Goal: Find specific page/section: Find specific page/section

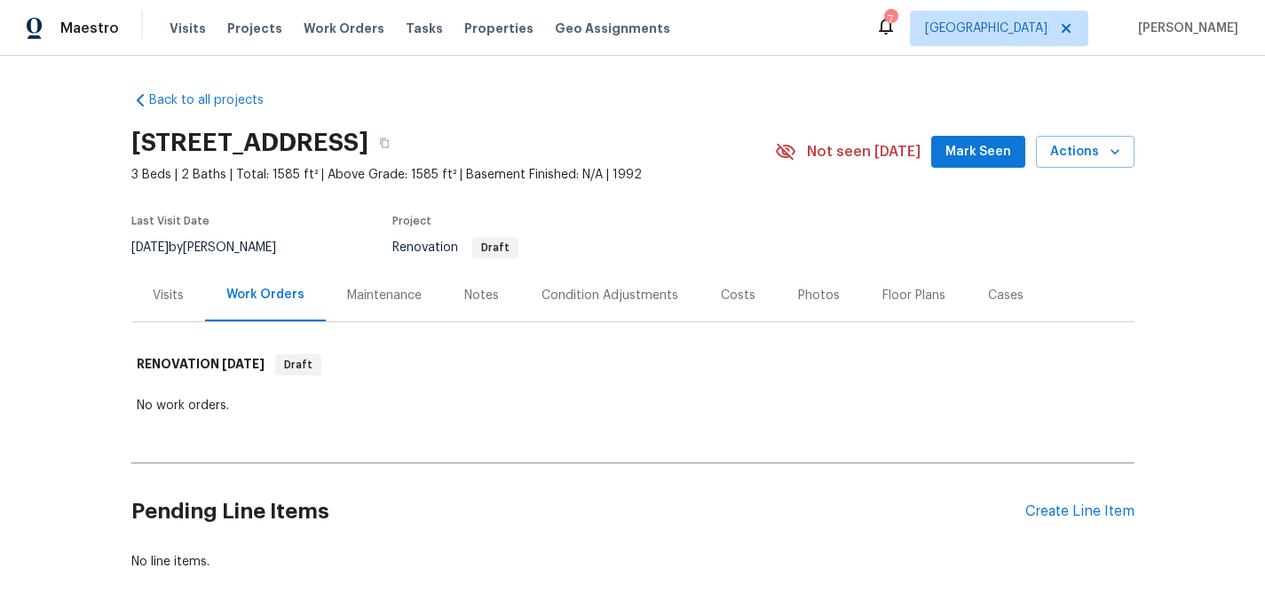
click at [178, 300] on div "Visits" at bounding box center [168, 296] width 31 height 18
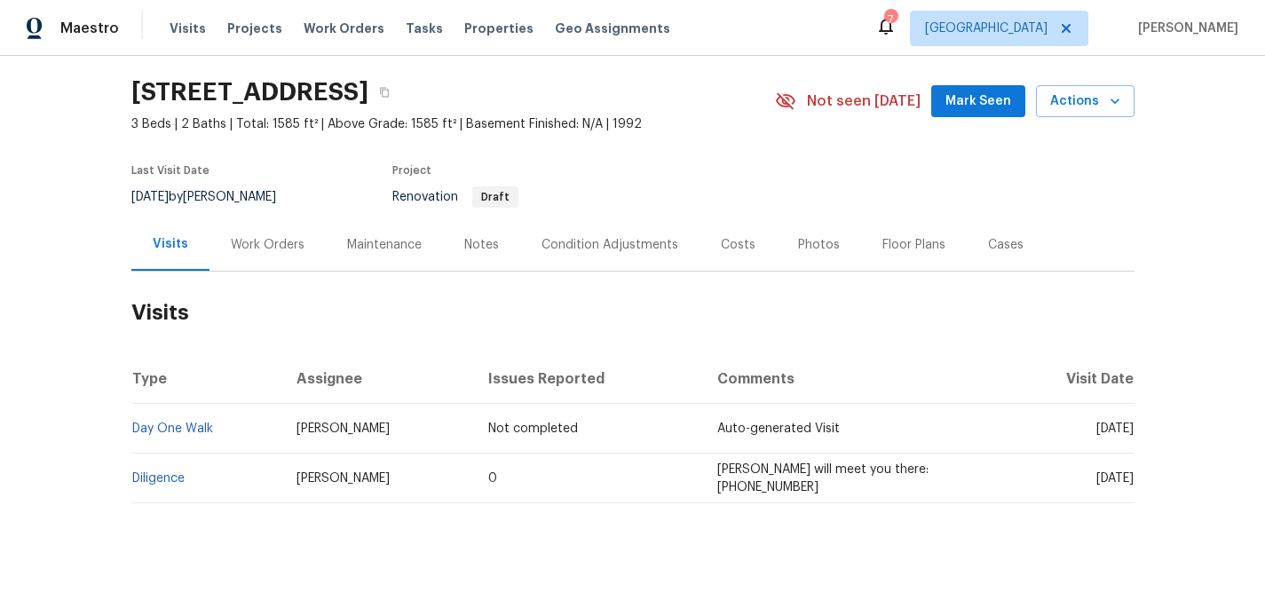
scroll to position [59, 0]
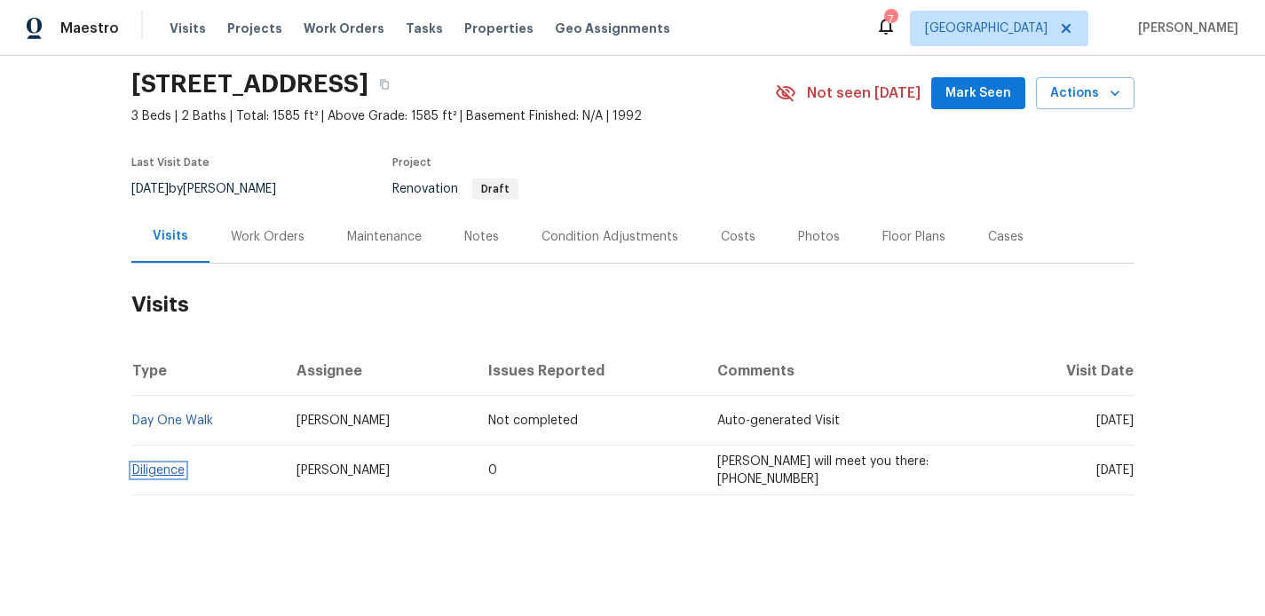
click at [176, 475] on link "Diligence" at bounding box center [158, 470] width 52 height 12
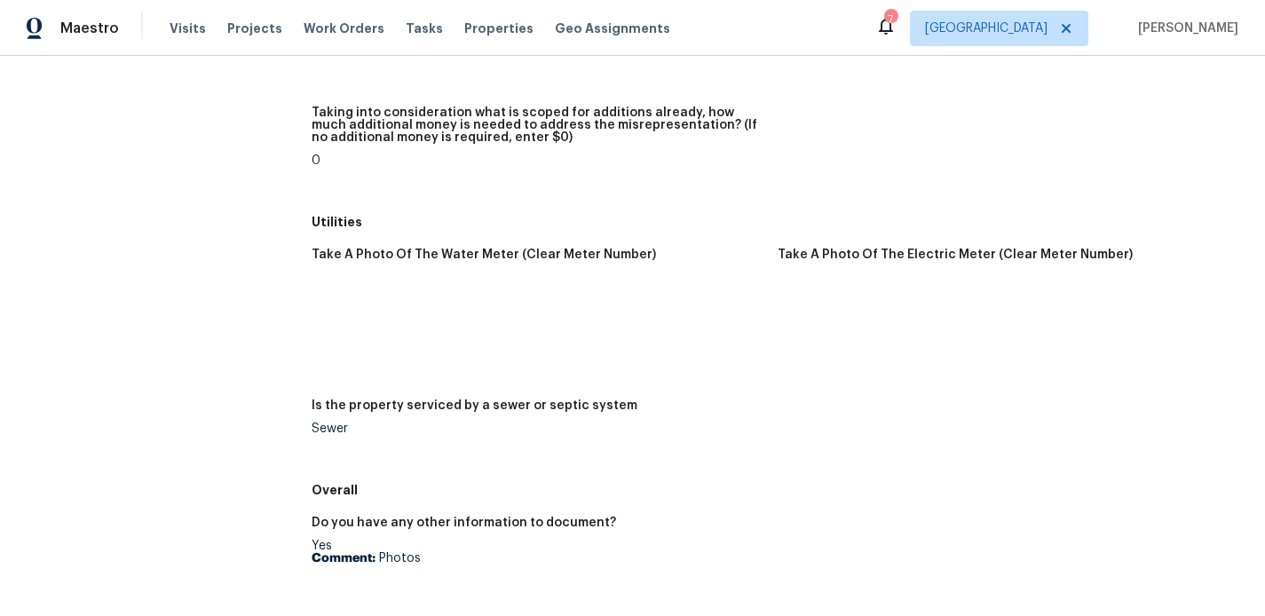
scroll to position [2358, 0]
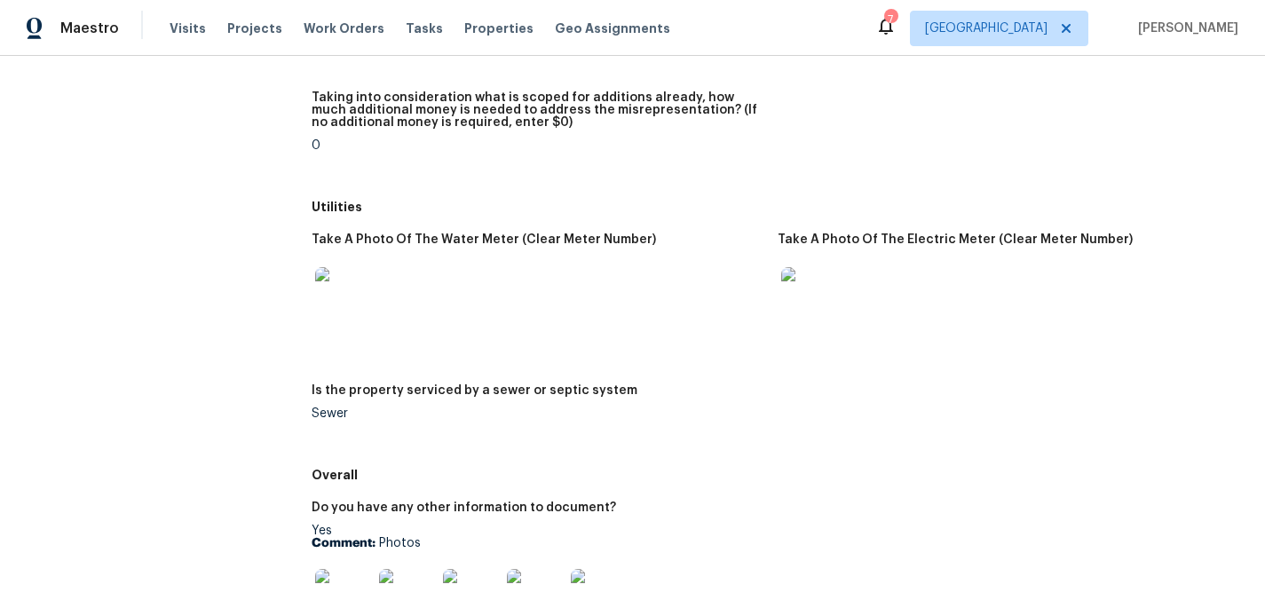
click at [816, 293] on img at bounding box center [809, 295] width 57 height 57
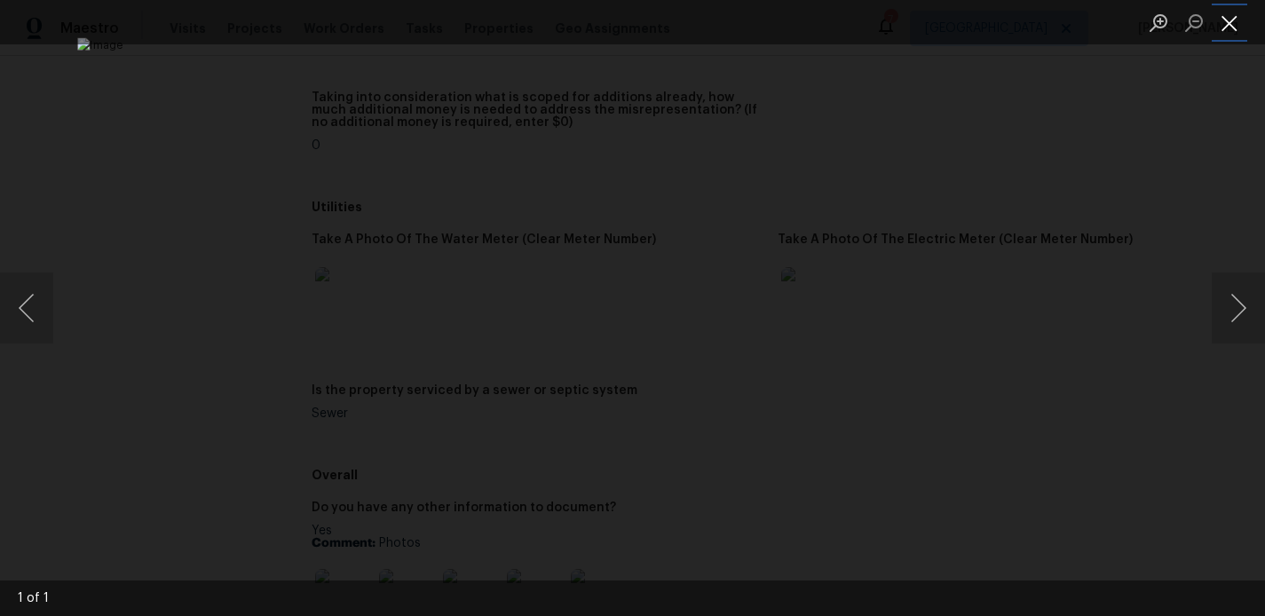
click at [1228, 28] on button "Close lightbox" at bounding box center [1230, 22] width 36 height 31
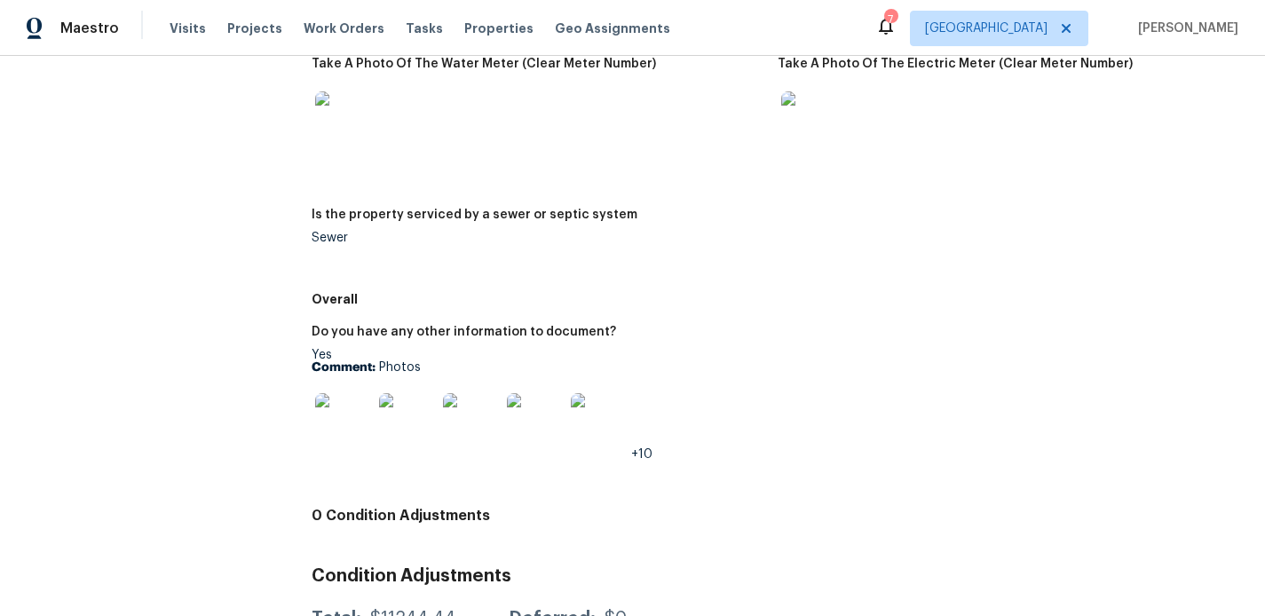
scroll to position [2547, 0]
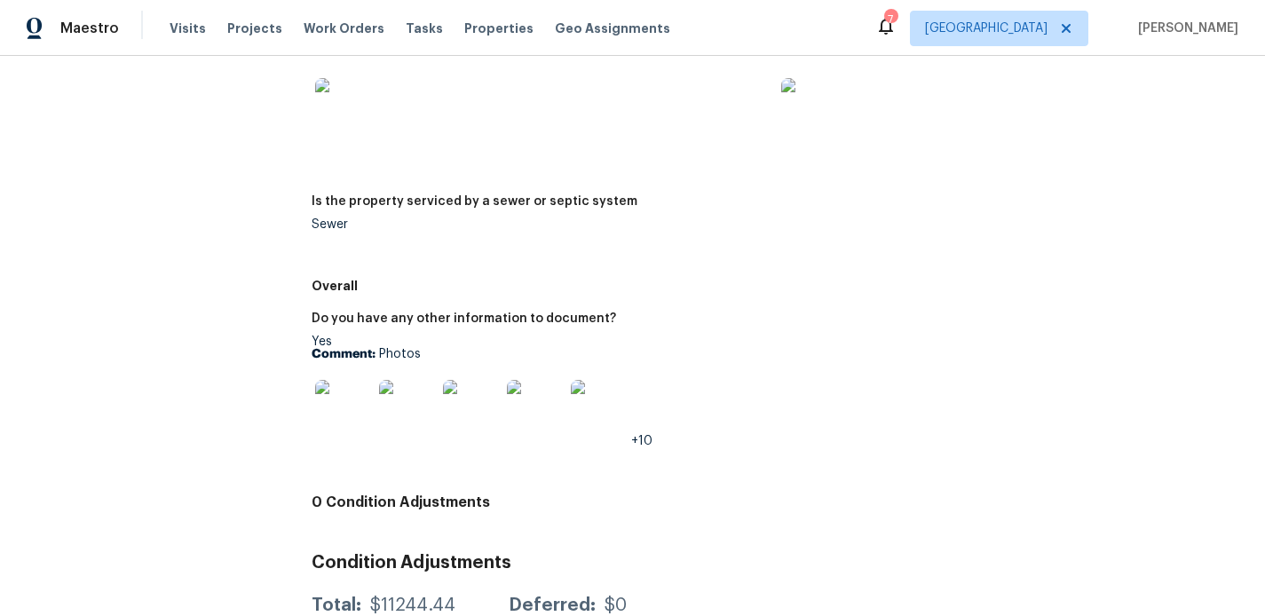
click at [340, 393] on img at bounding box center [343, 408] width 57 height 57
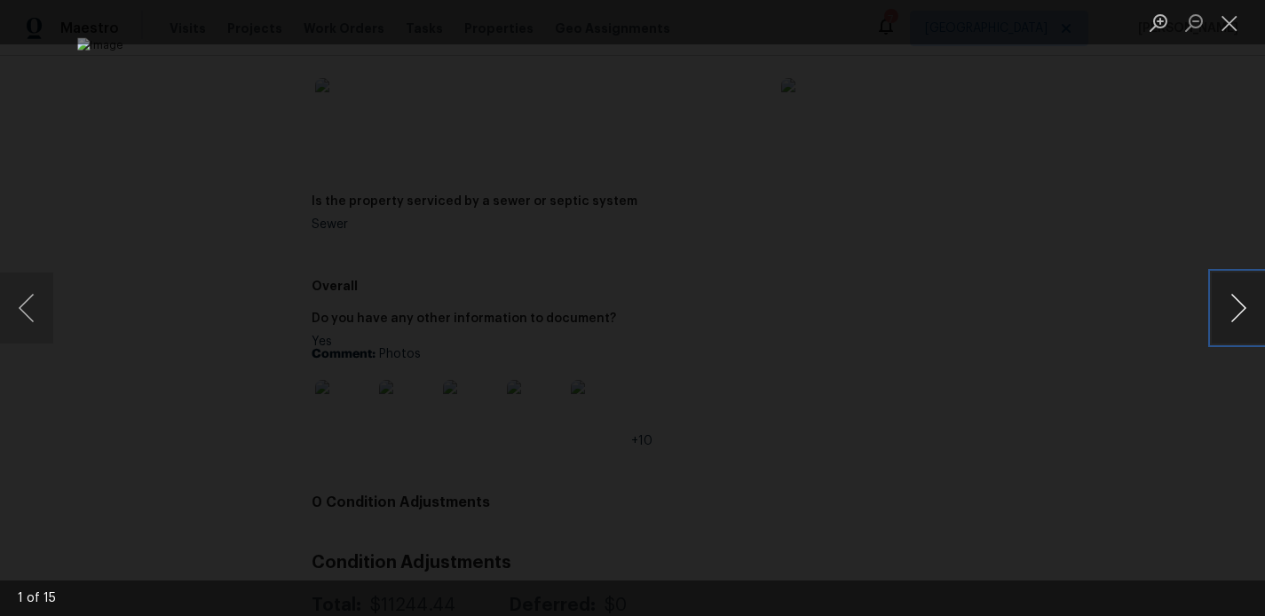
click at [1238, 310] on button "Next image" at bounding box center [1238, 308] width 53 height 71
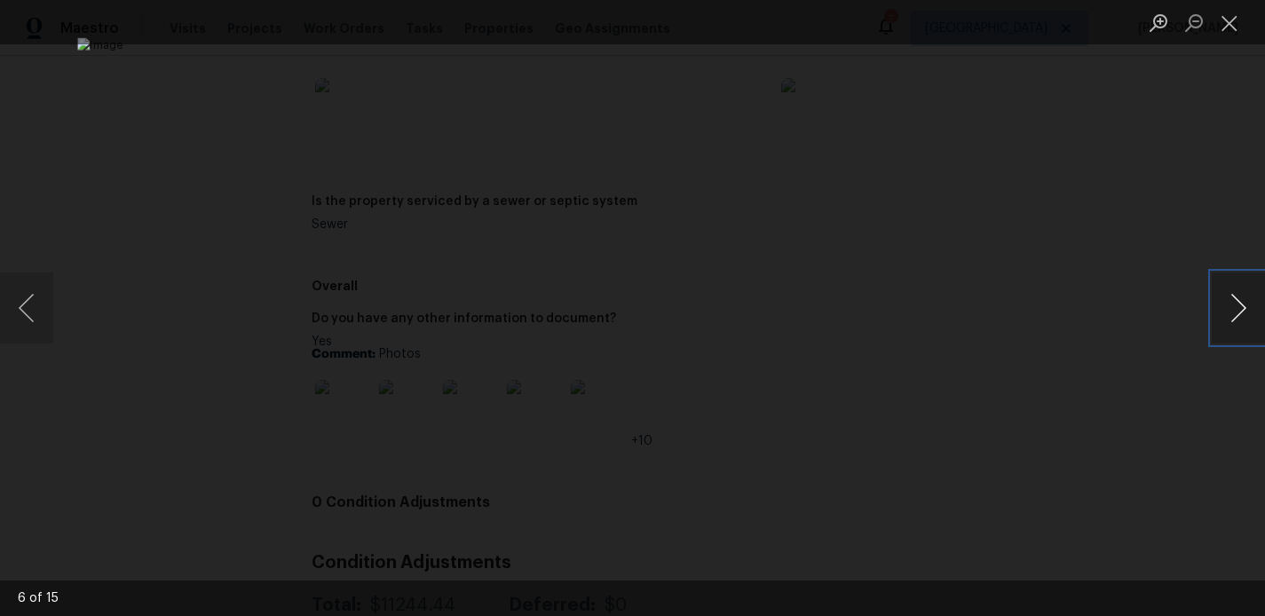
click at [1238, 310] on button "Next image" at bounding box center [1238, 308] width 53 height 71
click at [1231, 18] on button "Close lightbox" at bounding box center [1230, 22] width 36 height 31
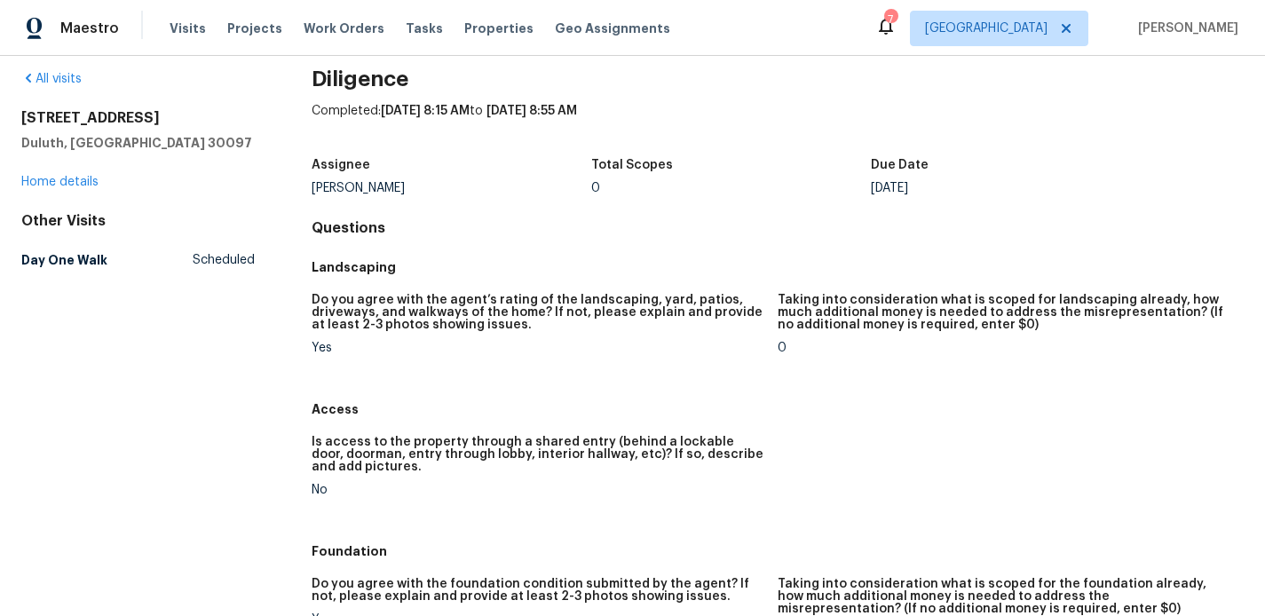
scroll to position [0, 0]
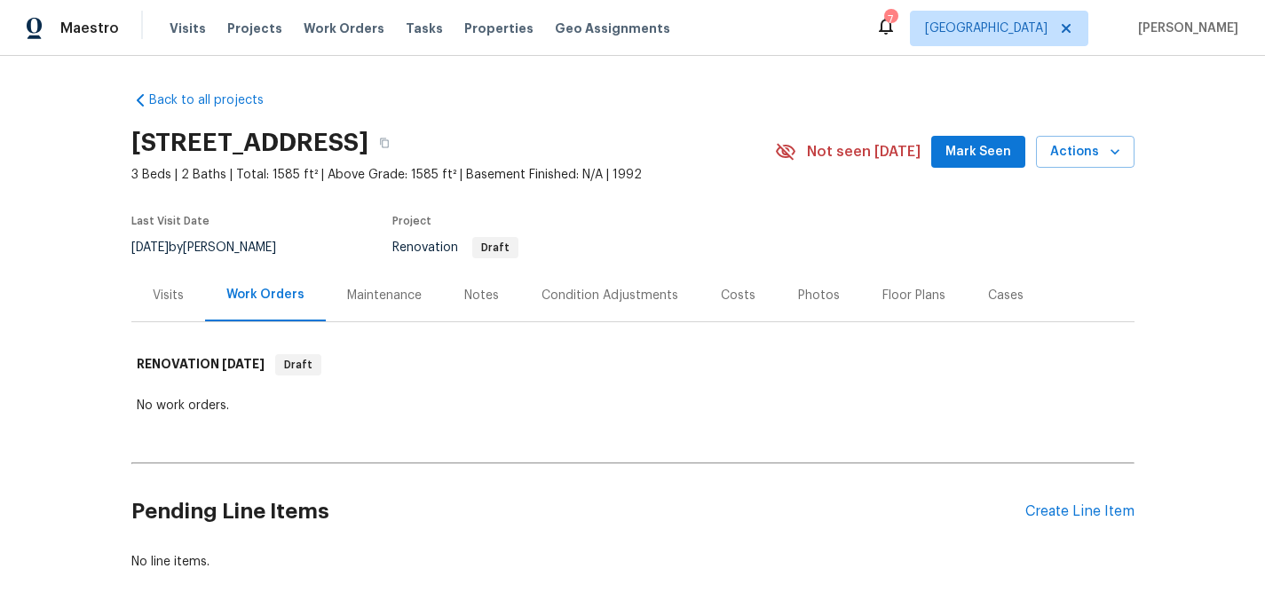
click at [173, 301] on div "Visits" at bounding box center [168, 296] width 31 height 18
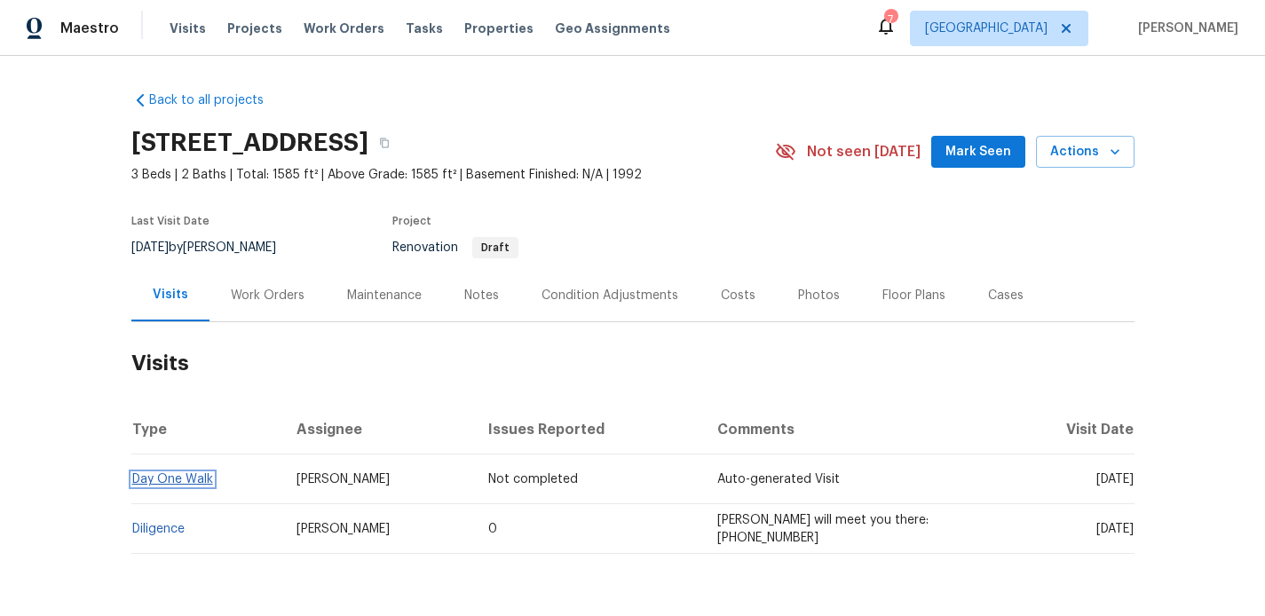
click at [178, 481] on link "Day One Walk" at bounding box center [172, 479] width 81 height 12
